Goal: Navigation & Orientation: Understand site structure

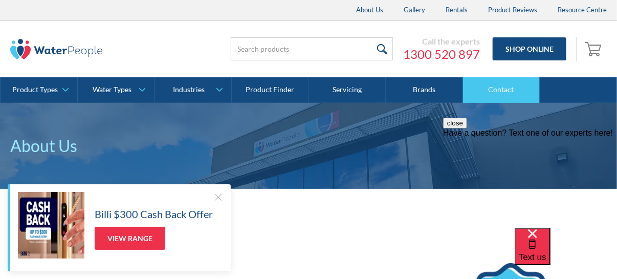
click at [500, 83] on link "Contact" at bounding box center [501, 90] width 77 height 26
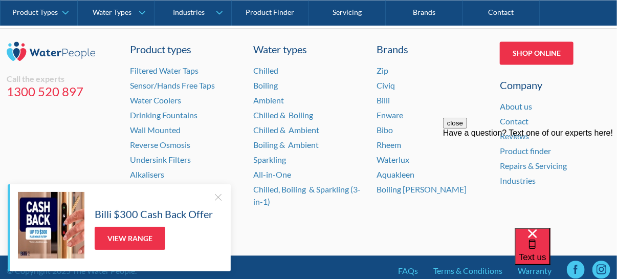
scroll to position [869, 0]
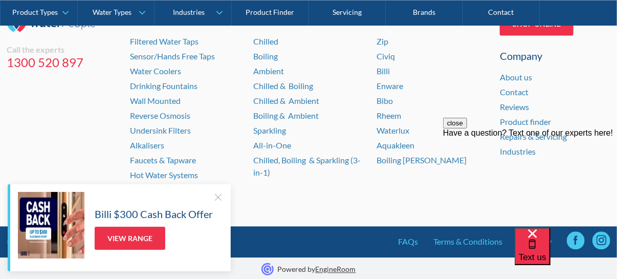
click at [218, 195] on div at bounding box center [218, 197] width 10 height 10
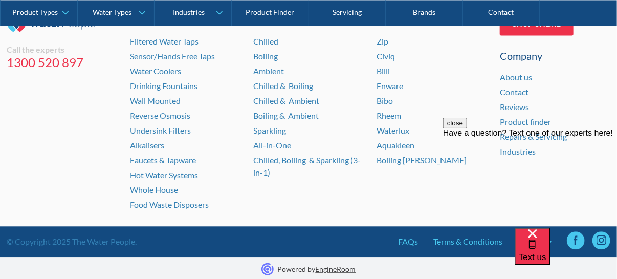
click at [466, 128] on button "close" at bounding box center [454, 122] width 24 height 11
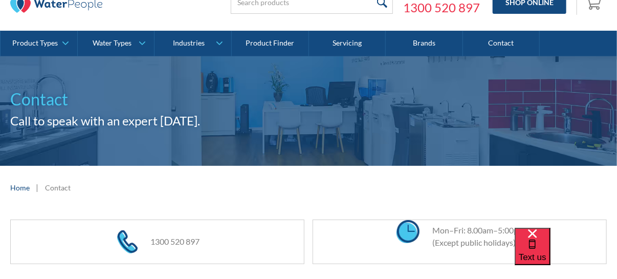
scroll to position [0, 0]
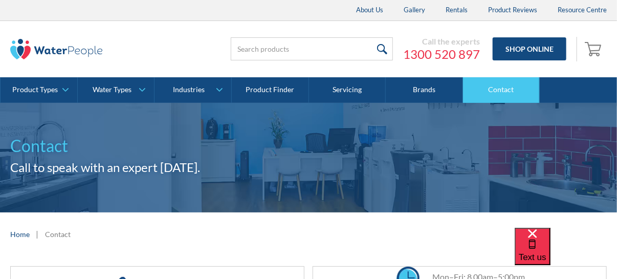
click at [506, 91] on link "Contact" at bounding box center [501, 90] width 77 height 26
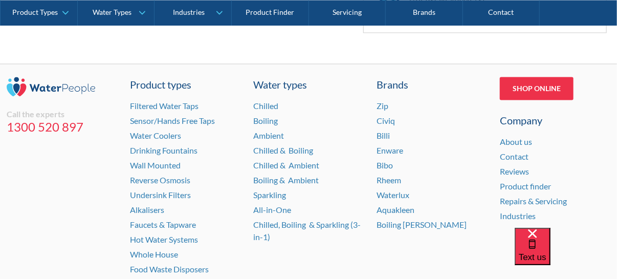
scroll to position [818, 0]
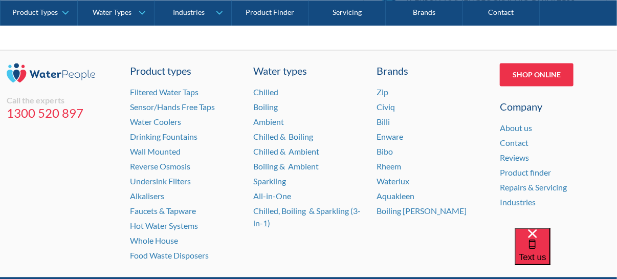
click at [528, 107] on div "Company" at bounding box center [555, 106] width 110 height 15
click at [518, 125] on link "About us" at bounding box center [516, 128] width 32 height 10
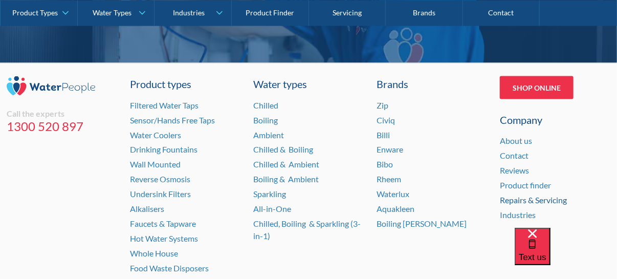
scroll to position [2199, 0]
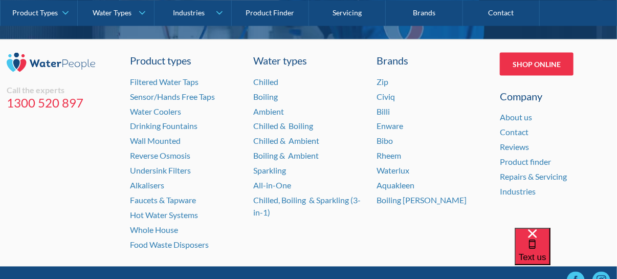
click at [523, 97] on div "Company" at bounding box center [555, 95] width 110 height 15
click at [518, 187] on link "Industries" at bounding box center [518, 192] width 36 height 10
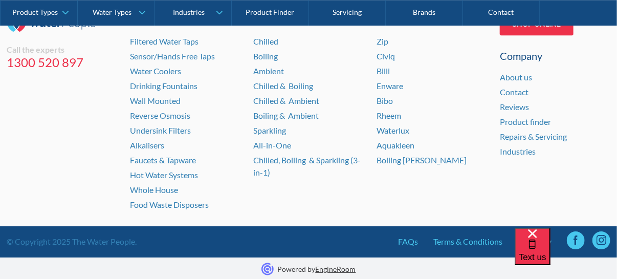
scroll to position [1236, 0]
click at [509, 134] on link "Repairs & Servicing" at bounding box center [533, 136] width 67 height 10
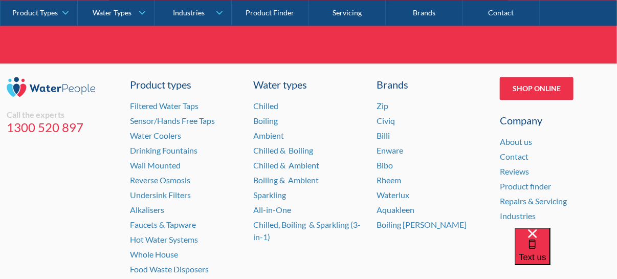
scroll to position [3836, 0]
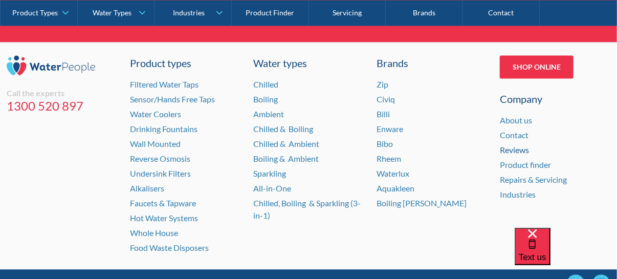
click at [523, 145] on link "Reviews" at bounding box center [514, 150] width 29 height 10
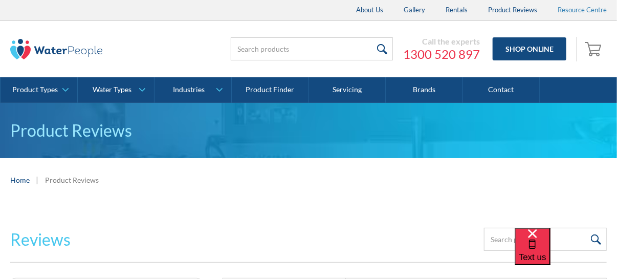
click at [572, 11] on link "Resource Centre" at bounding box center [582, 10] width 70 height 20
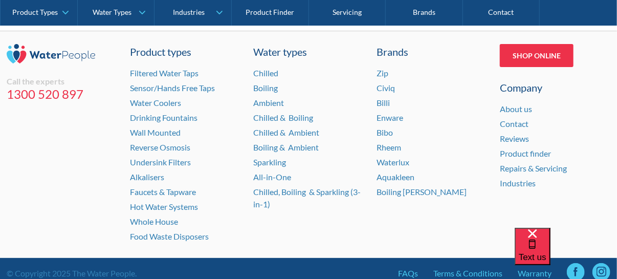
scroll to position [1576, 0]
